Goal: Find specific page/section

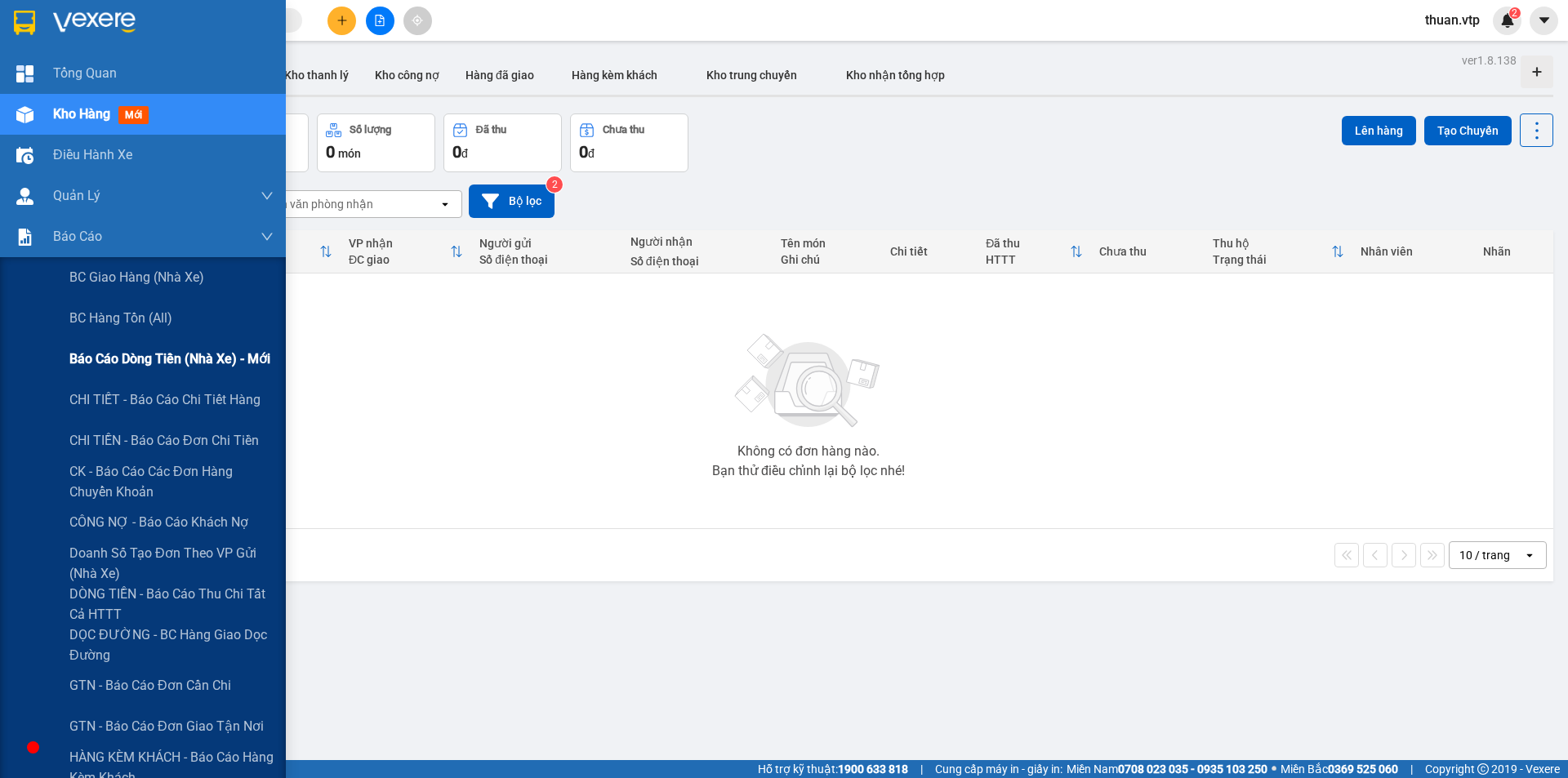
click at [229, 359] on span "Báo cáo dòng tiền (nhà xe) - mới" at bounding box center [169, 358] width 201 height 20
